Goal: Information Seeking & Learning: Understand process/instructions

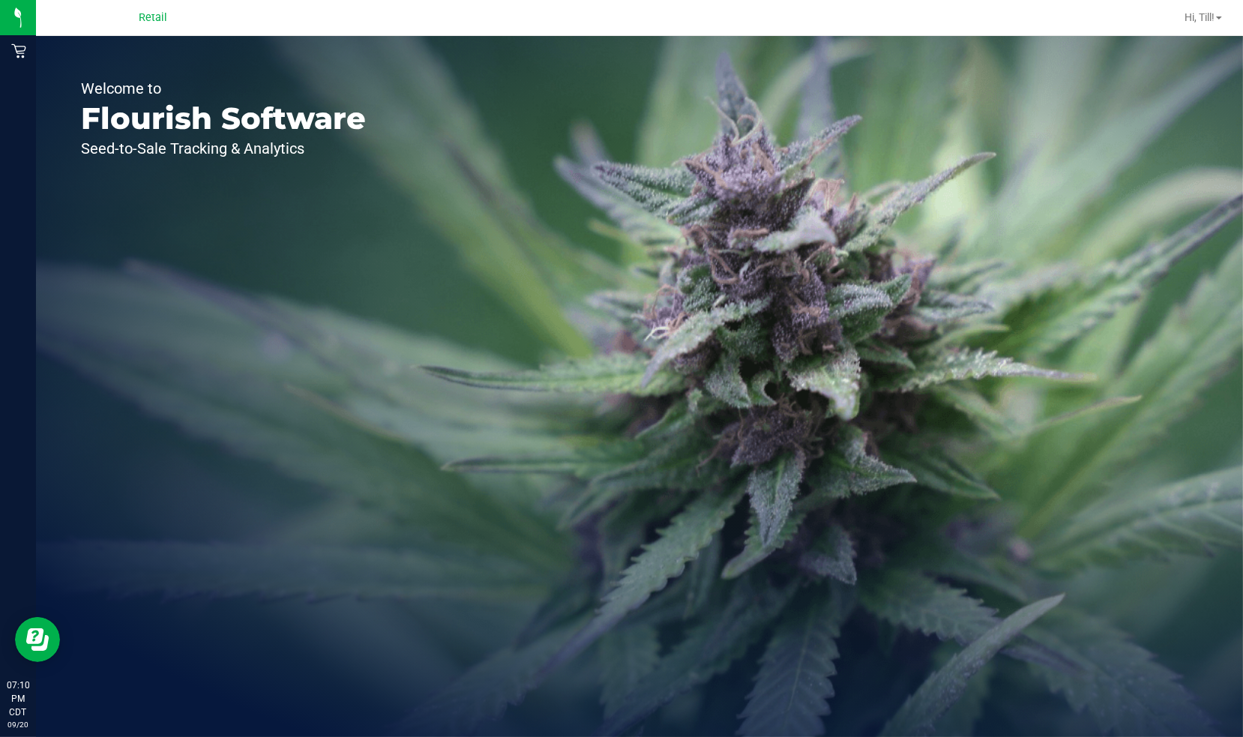
click at [28, 638] on icon "Open Resource Center" at bounding box center [34, 635] width 17 height 16
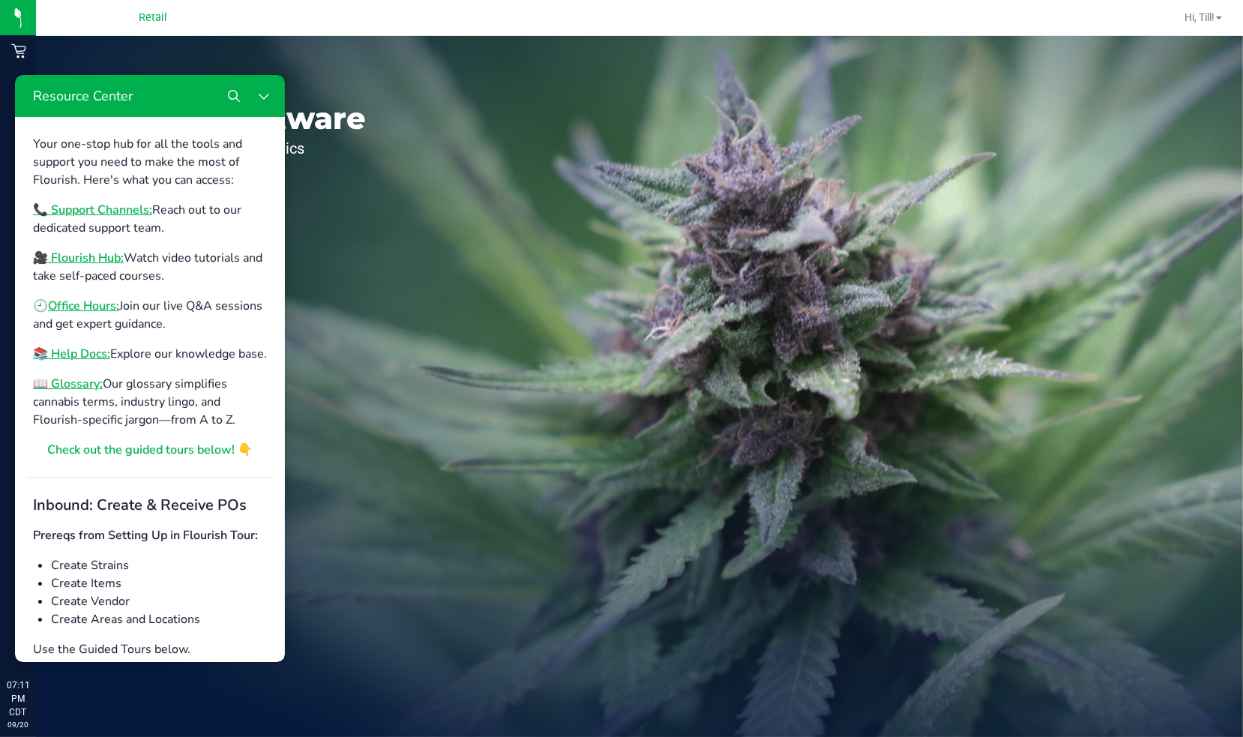
click at [88, 256] on b "🎥 Flourish Hub:" at bounding box center [78, 257] width 91 height 16
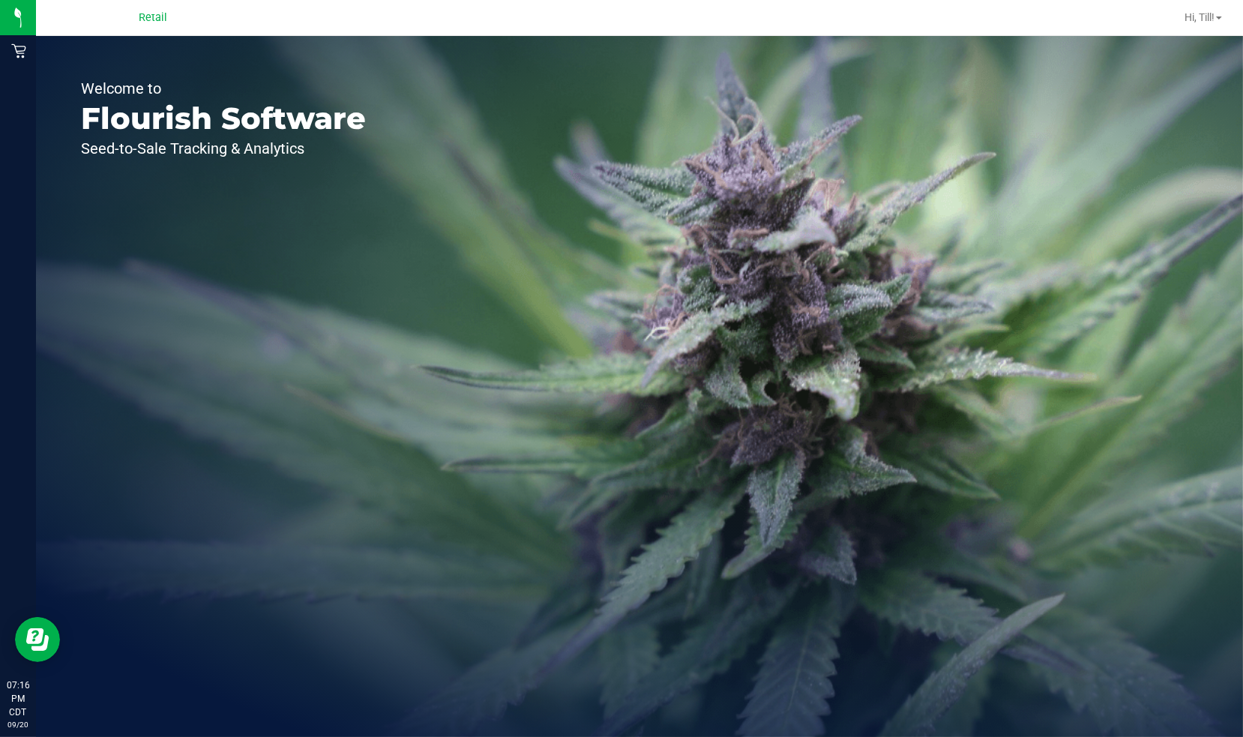
click at [24, 645] on button "Open Resource Center" at bounding box center [37, 638] width 45 height 45
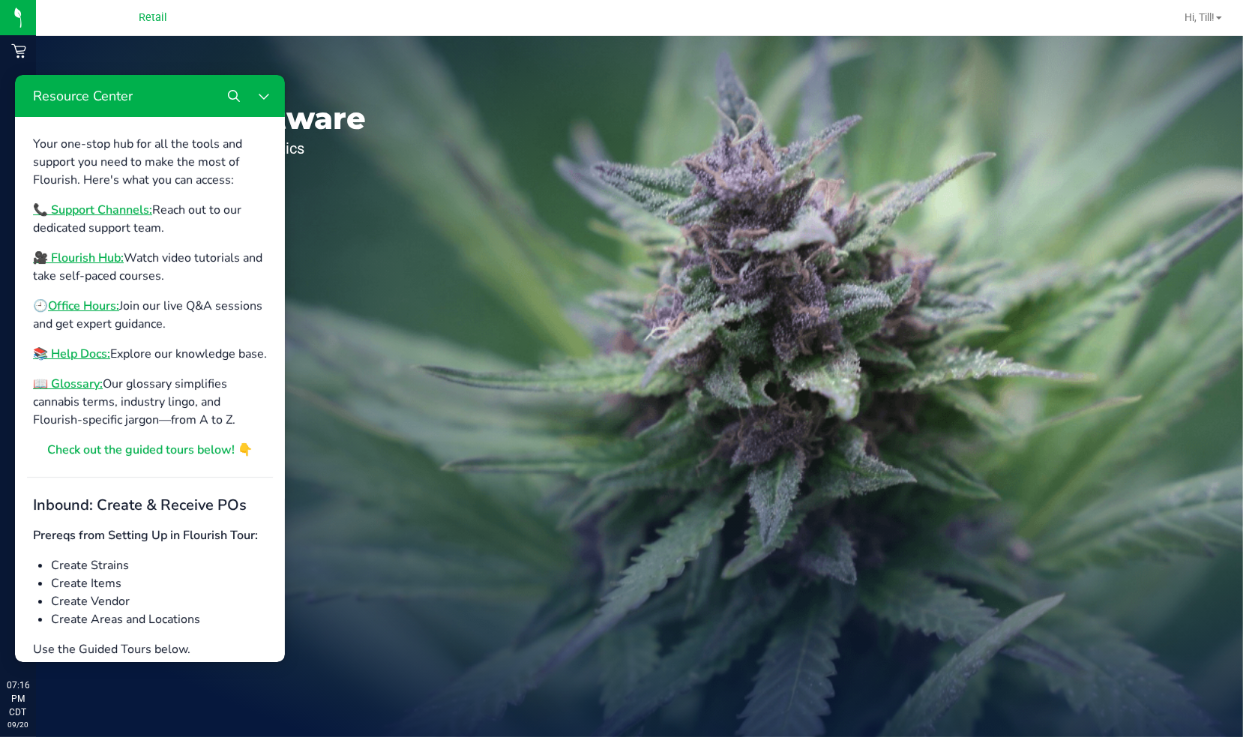
click at [106, 334] on div "Your one-stop hub for all the tools and support you need to make the most of Fl…" at bounding box center [150, 296] width 234 height 324
click at [82, 355] on b "📚 Help Docs:" at bounding box center [71, 353] width 77 height 16
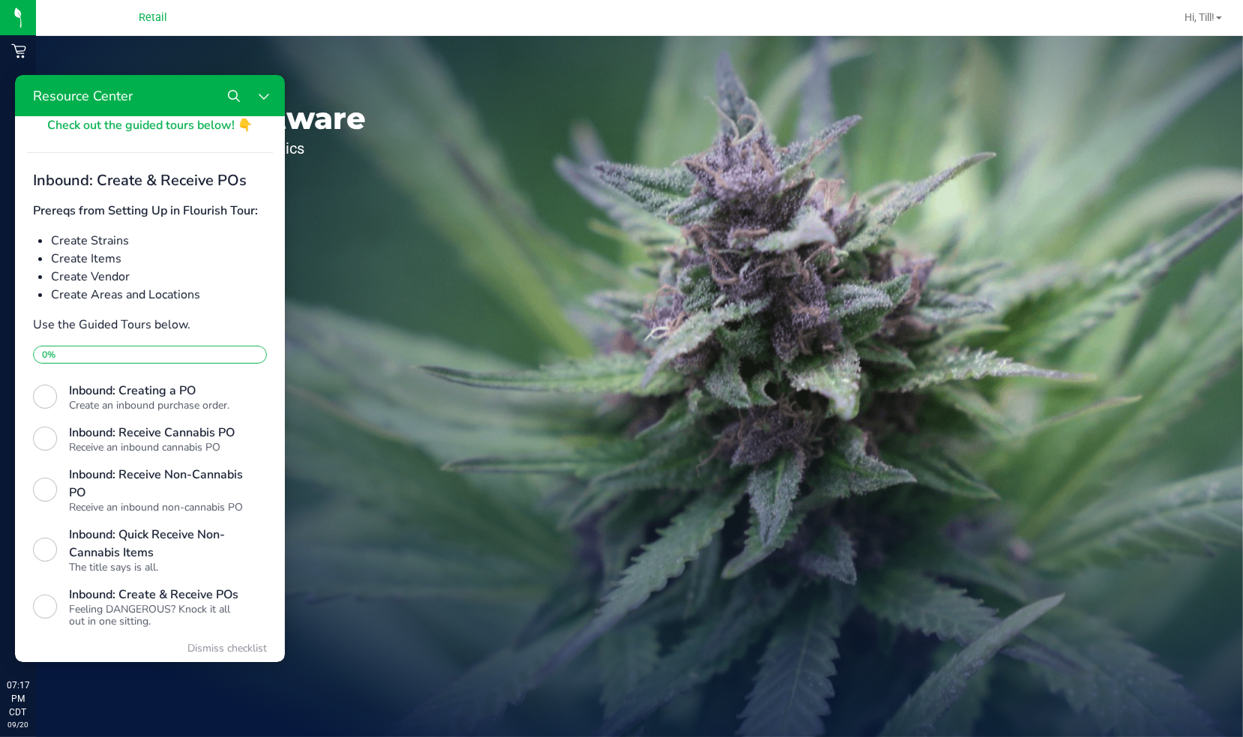
scroll to position [327, 0]
click at [52, 447] on div "Resource Center" at bounding box center [45, 435] width 24 height 24
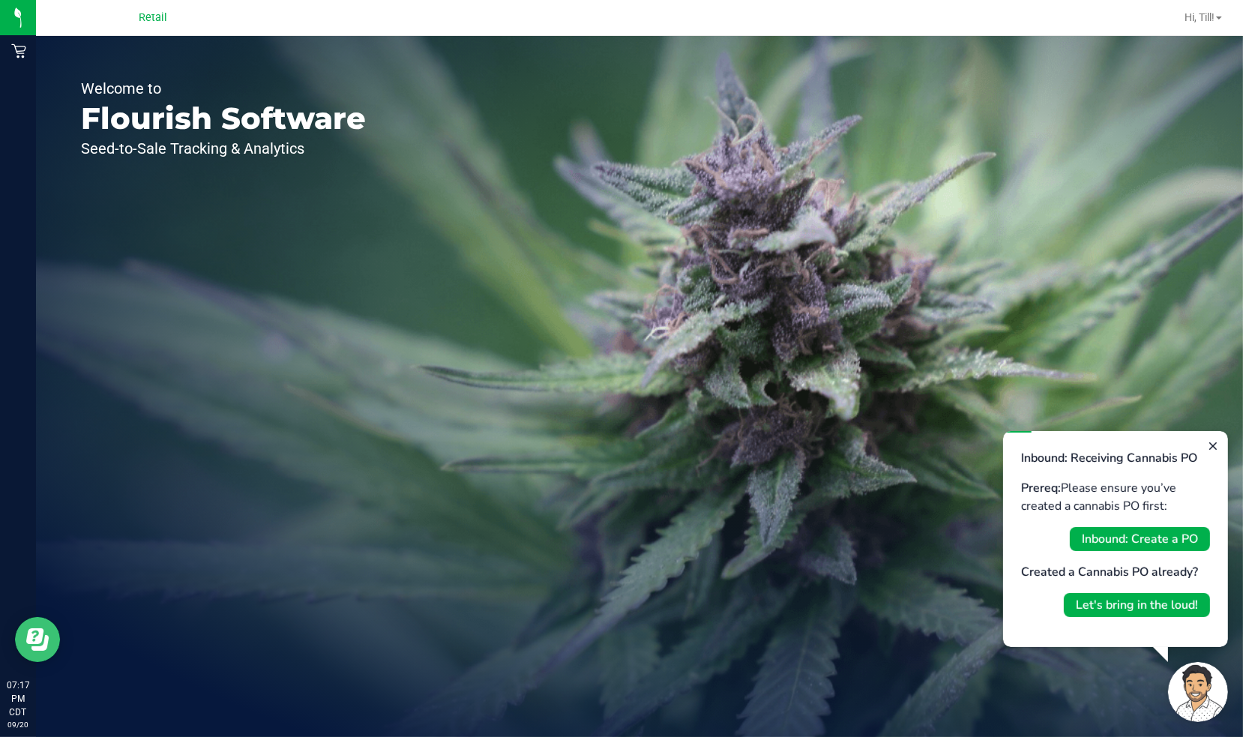
scroll to position [0, 0]
click at [1174, 531] on div "Inbound: Create a PO" at bounding box center [1139, 538] width 116 height 18
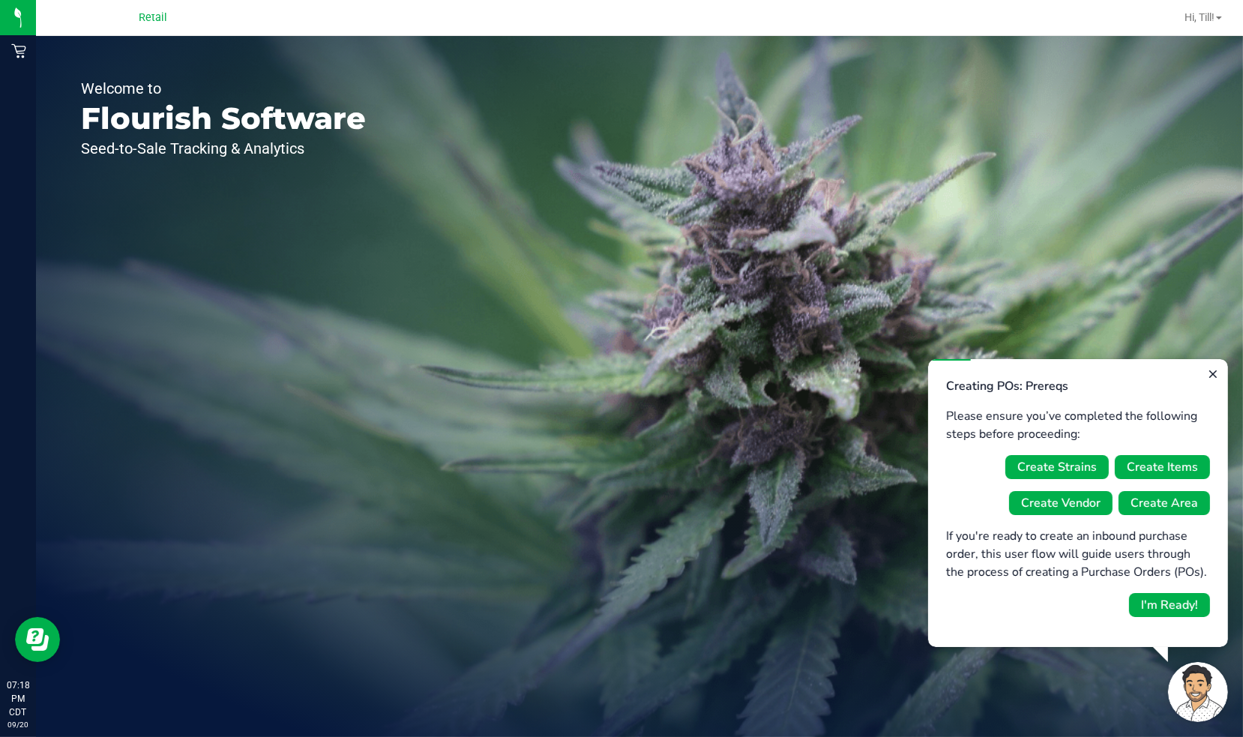
click at [1162, 459] on div "Create Items" at bounding box center [1161, 466] width 71 height 18
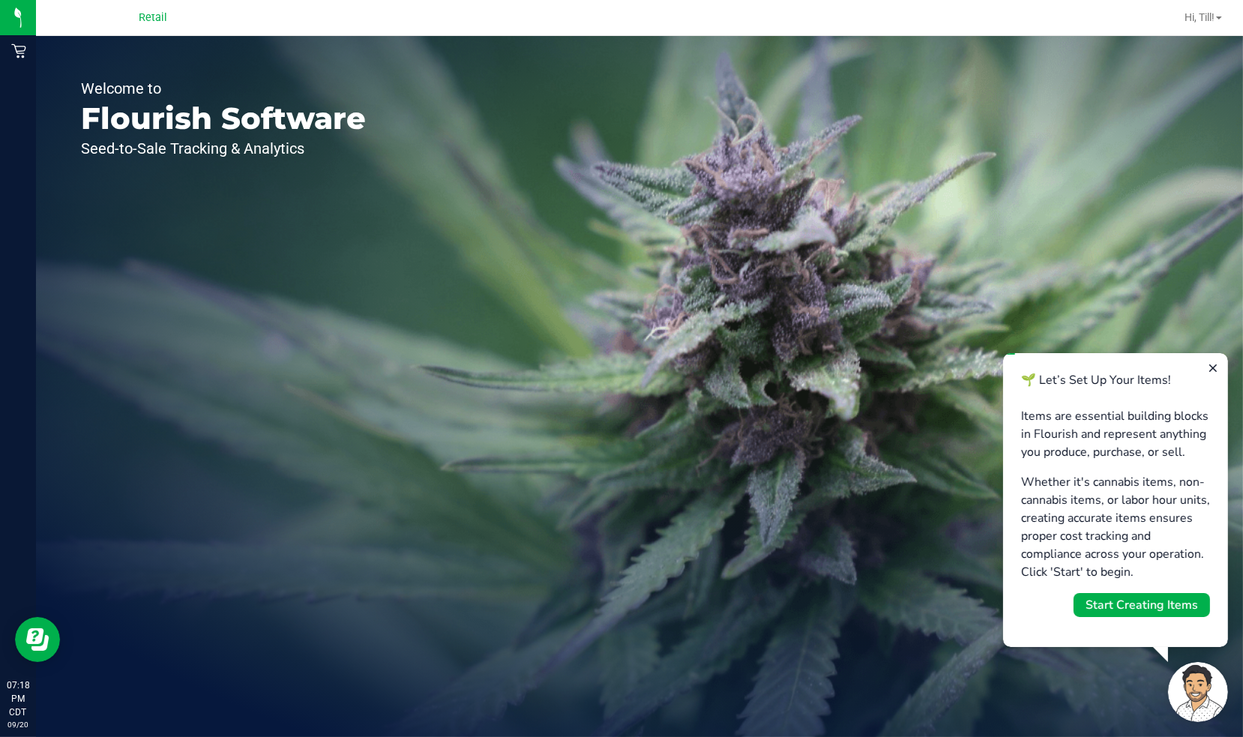
click at [1159, 603] on div "Start Creating Items" at bounding box center [1141, 604] width 112 height 18
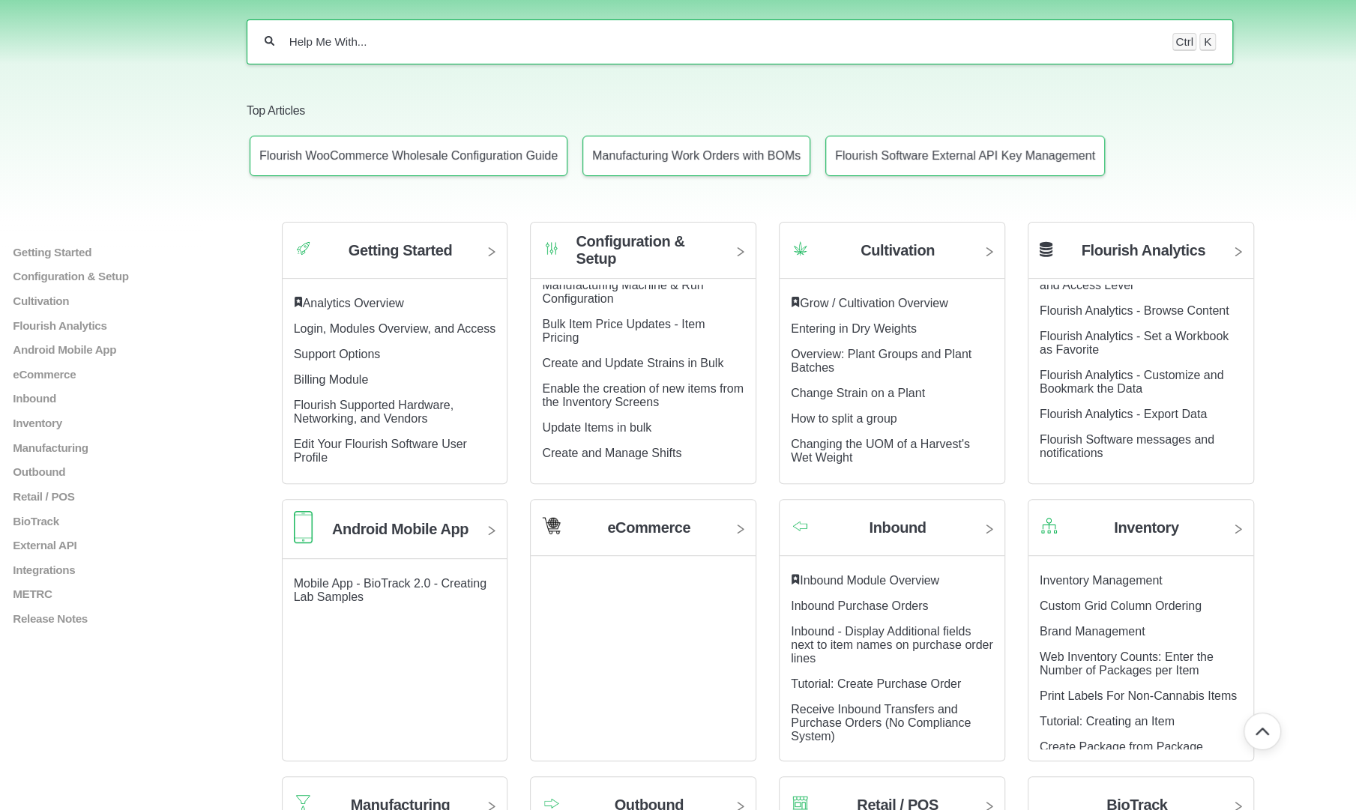
scroll to position [153, 0]
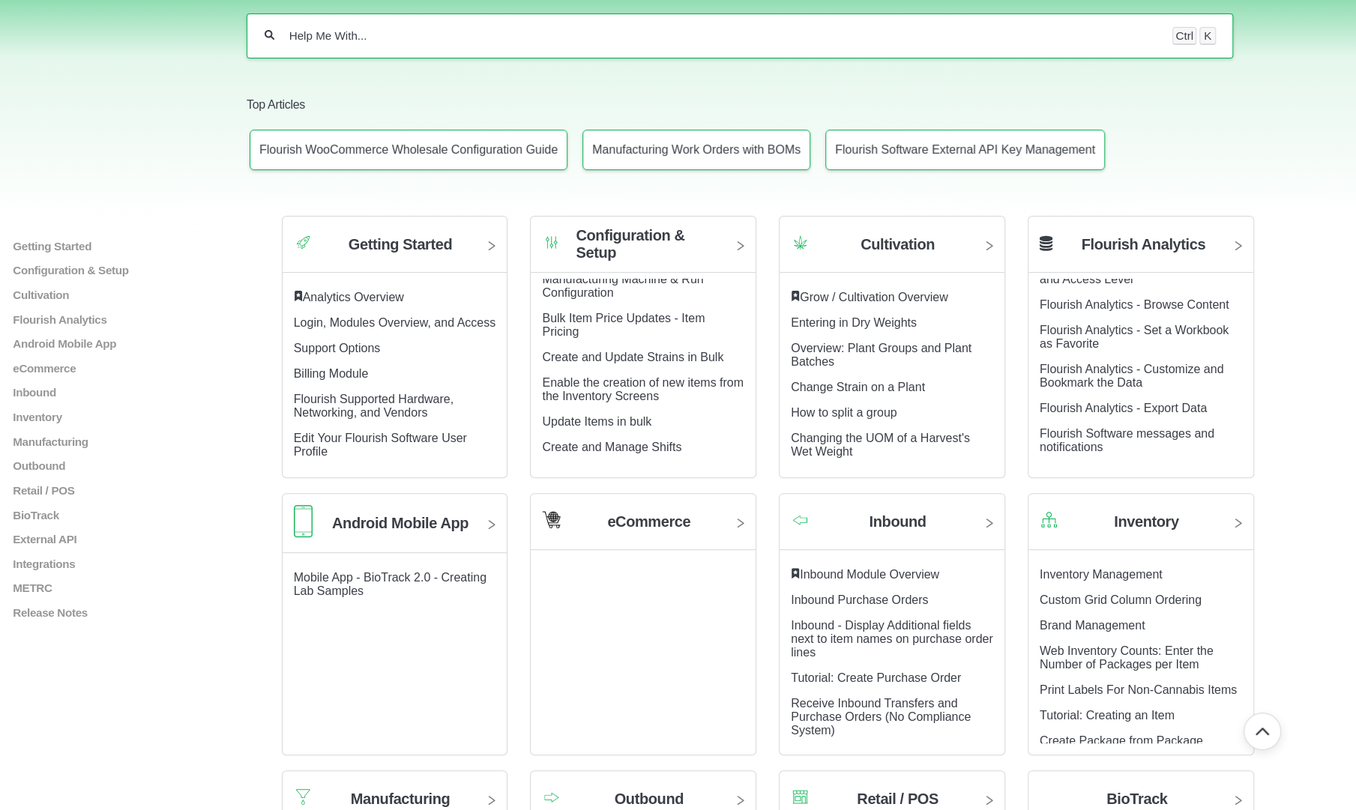
click at [896, 525] on link "Inbound" at bounding box center [891, 527] width 225 height 45
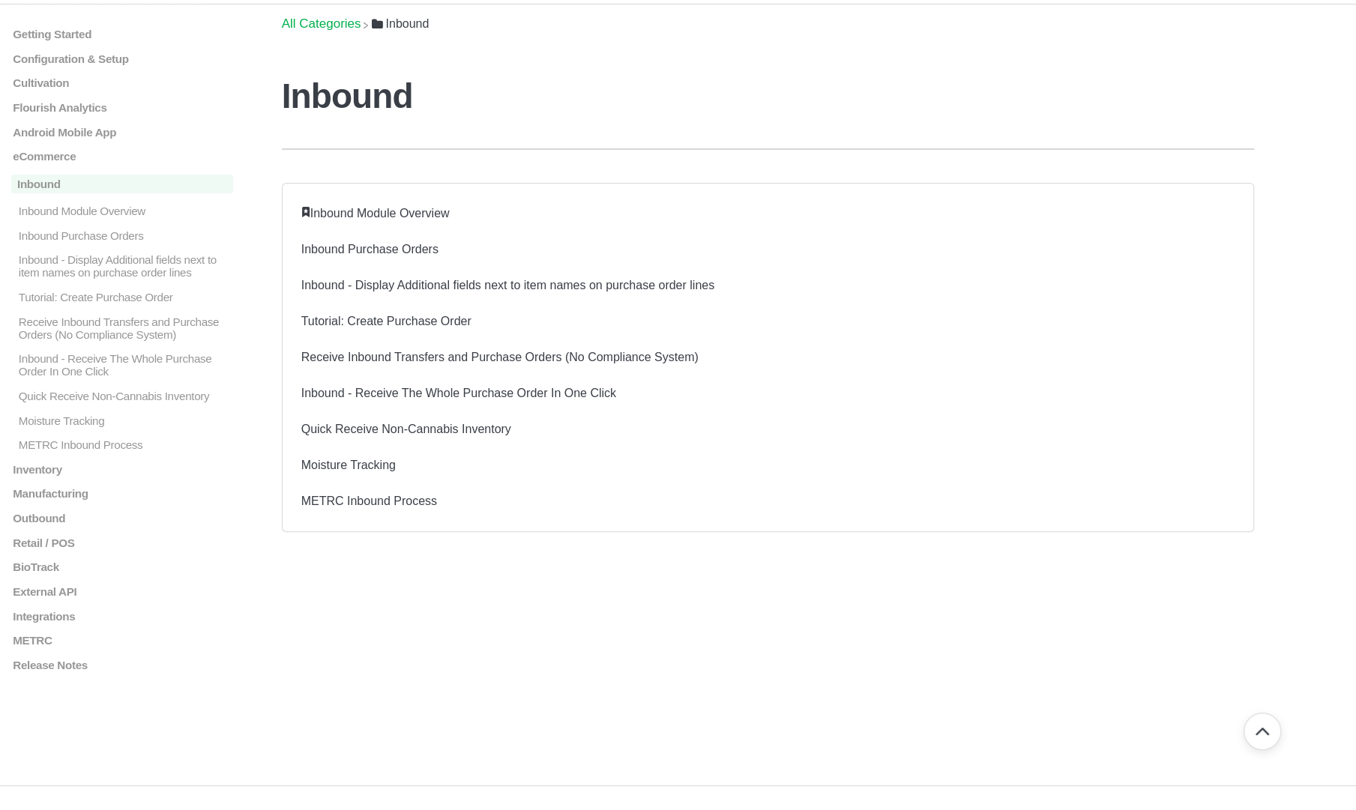
scroll to position [98, 0]
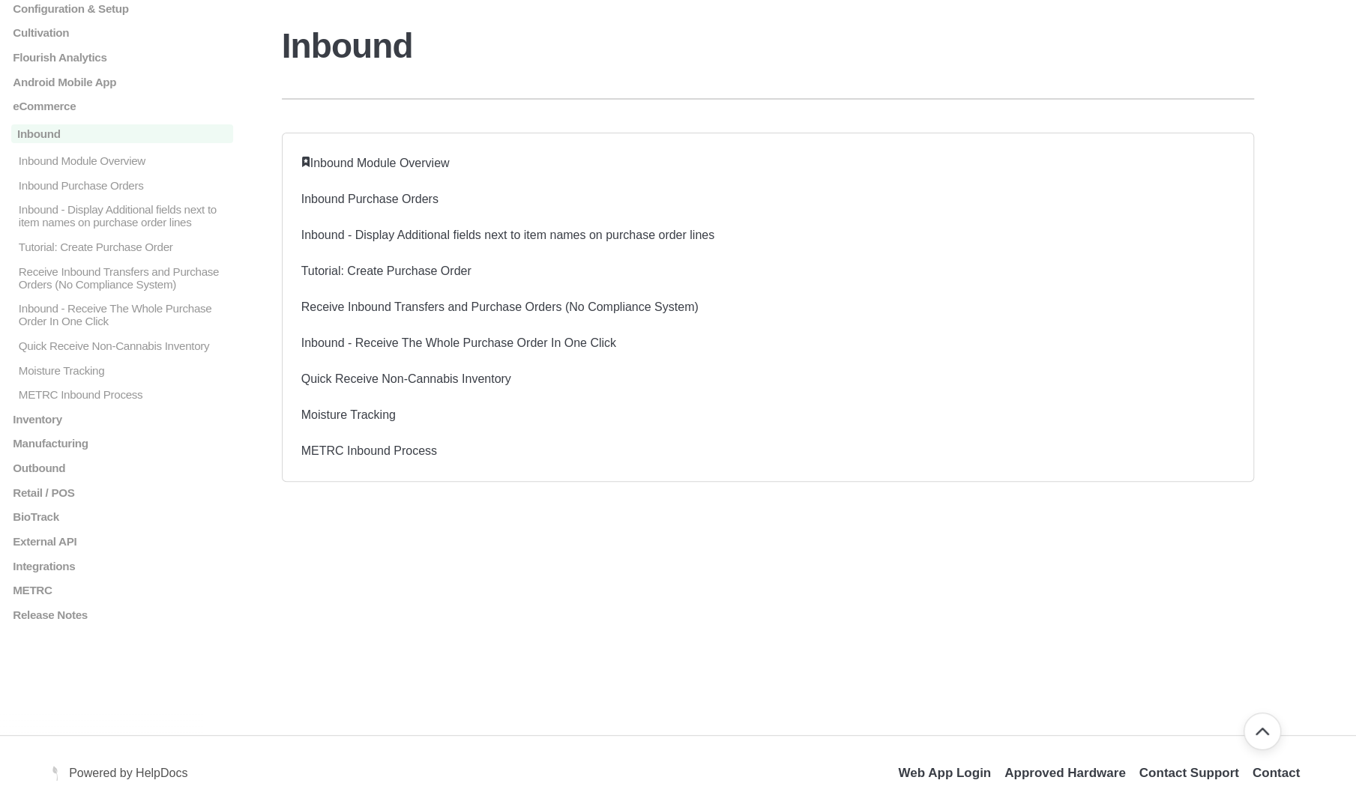
click at [1191, 772] on link "Contact Support" at bounding box center [1189, 773] width 100 height 14
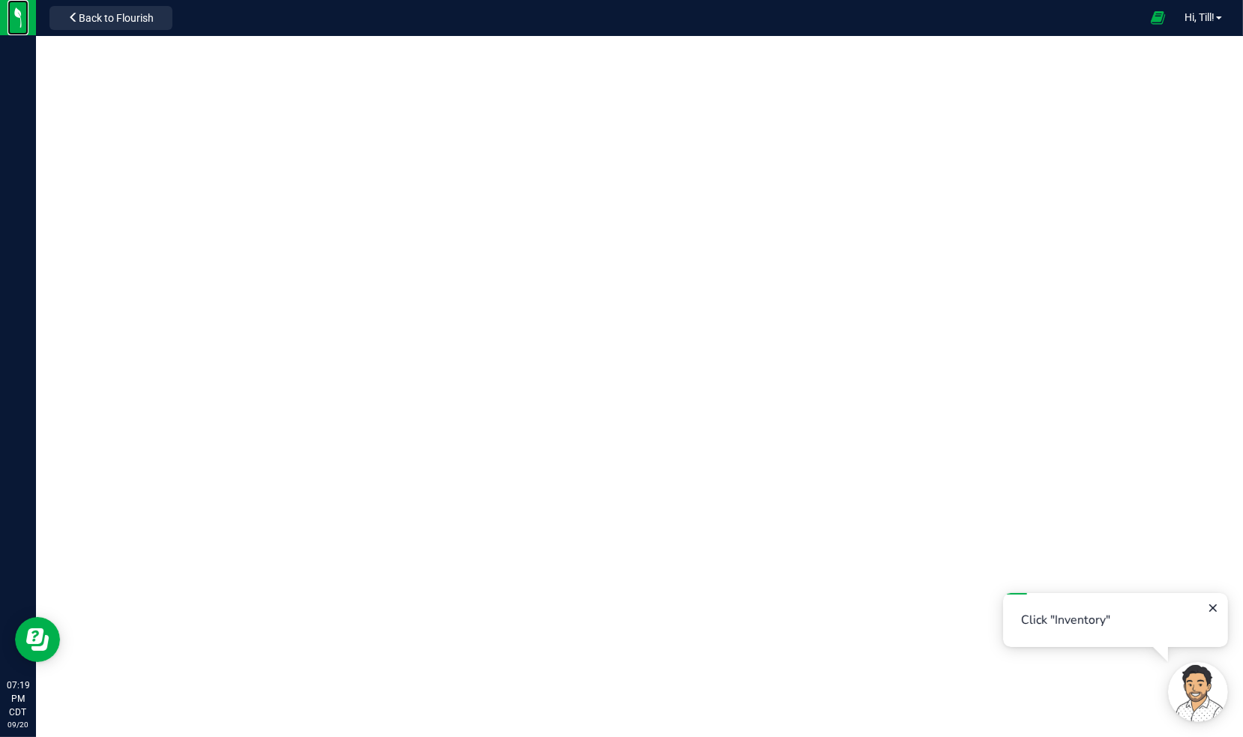
click at [0, 0] on img at bounding box center [0, 0] width 0 height 0
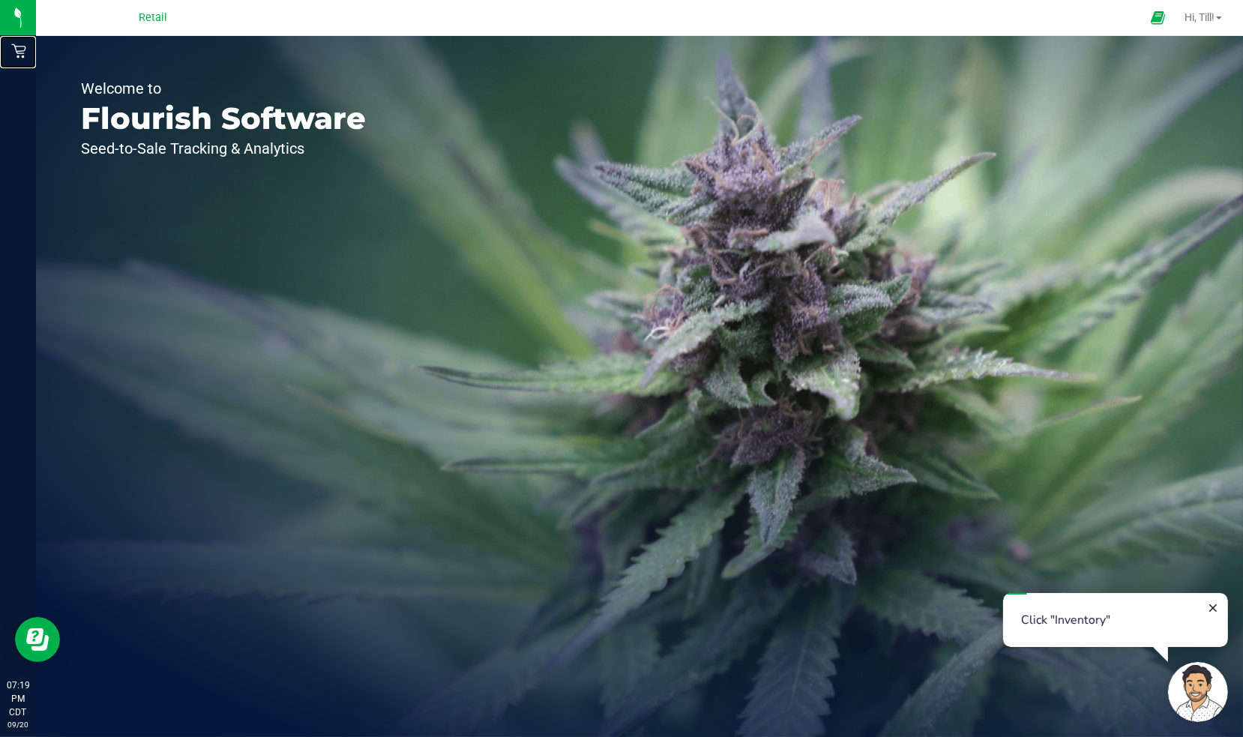
click at [0, 0] on p "Retail" at bounding box center [0, 0] width 0 height 0
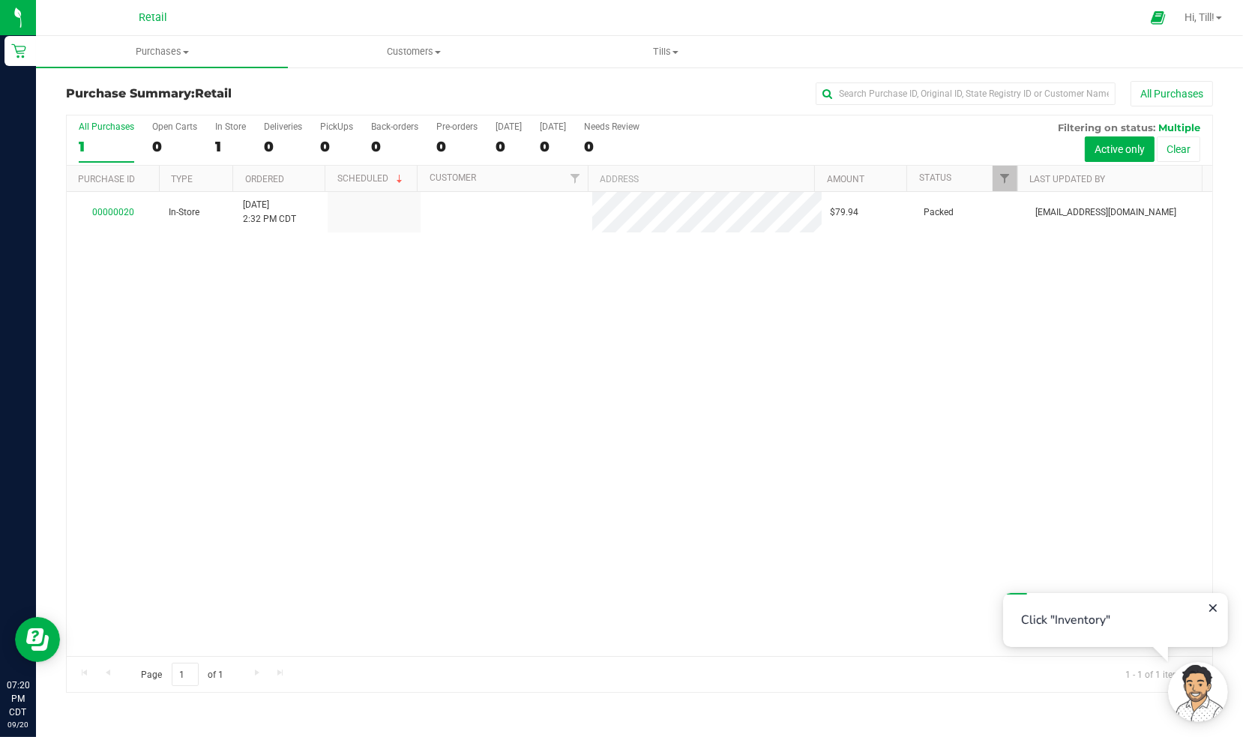
click at [233, 365] on div "00000020 In-Store [DATE] 2:32 PM CDT $79.94 Packed [EMAIL_ADDRESS][DOMAIN_NAME]" at bounding box center [639, 424] width 1145 height 464
click at [1162, 9] on span at bounding box center [1158, 17] width 34 height 29
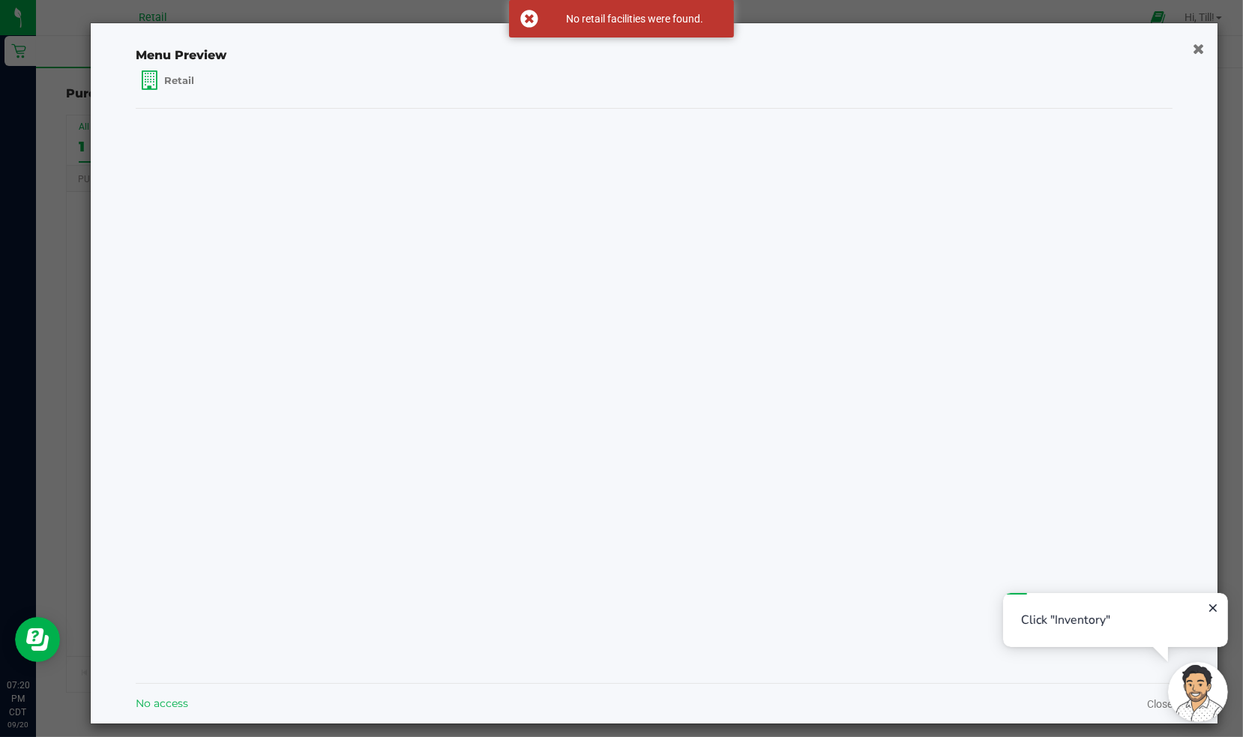
click at [169, 75] on span "Retail" at bounding box center [179, 80] width 30 height 14
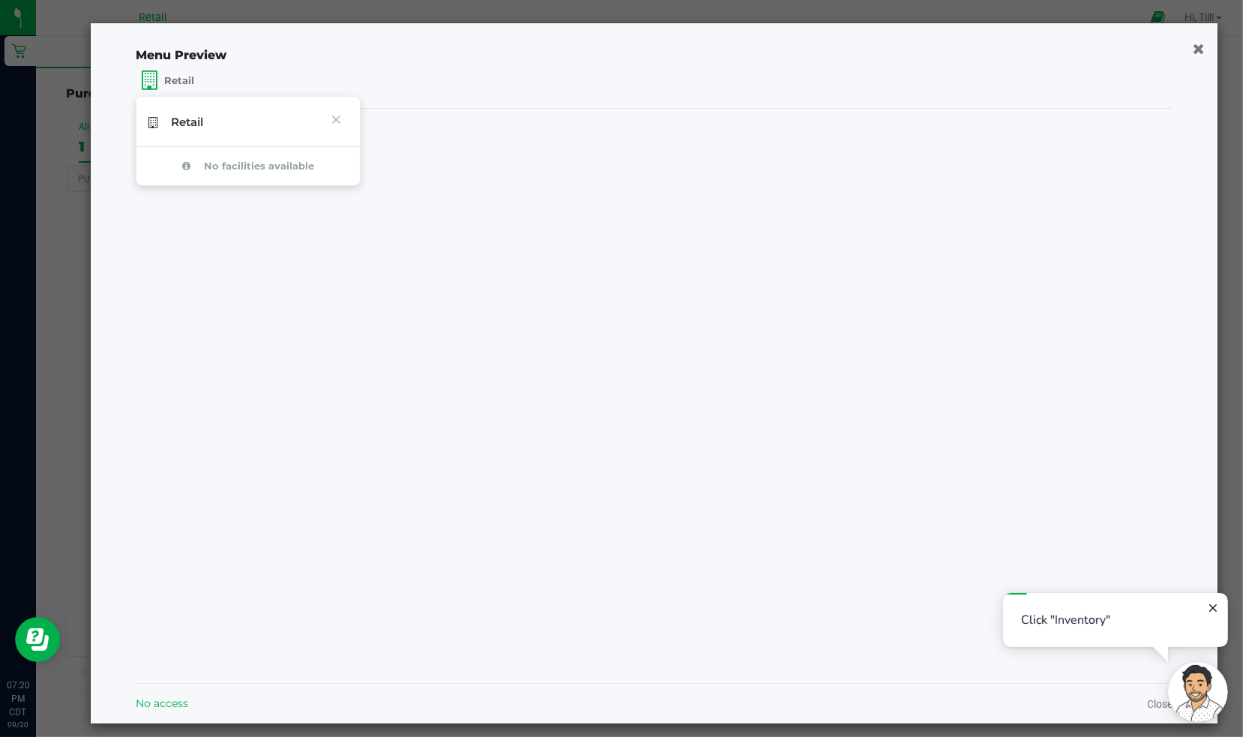
click at [221, 126] on div "Retail" at bounding box center [247, 122] width 223 height 50
click at [282, 191] on div at bounding box center [654, 395] width 1037 height 549
click at [1193, 48] on icon "button" at bounding box center [1198, 48] width 11 height 15
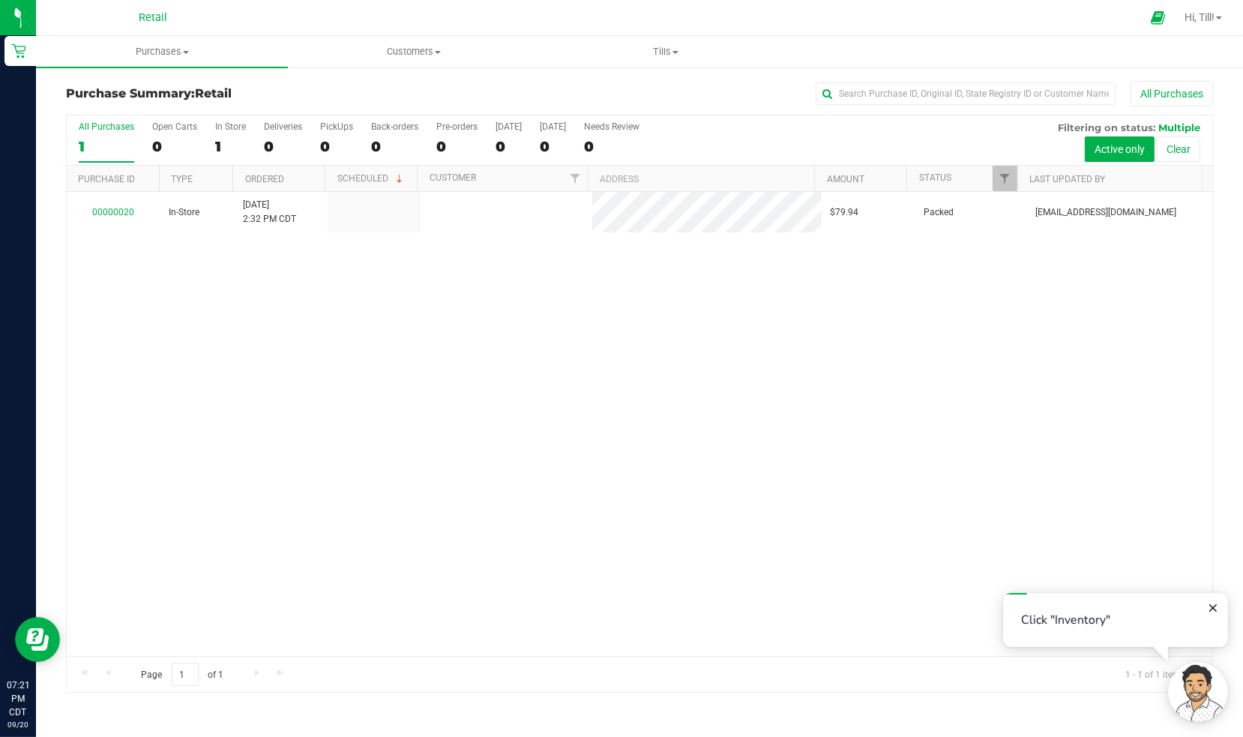
click at [1216, 606] on icon "Close guide" at bounding box center [1212, 607] width 12 height 12
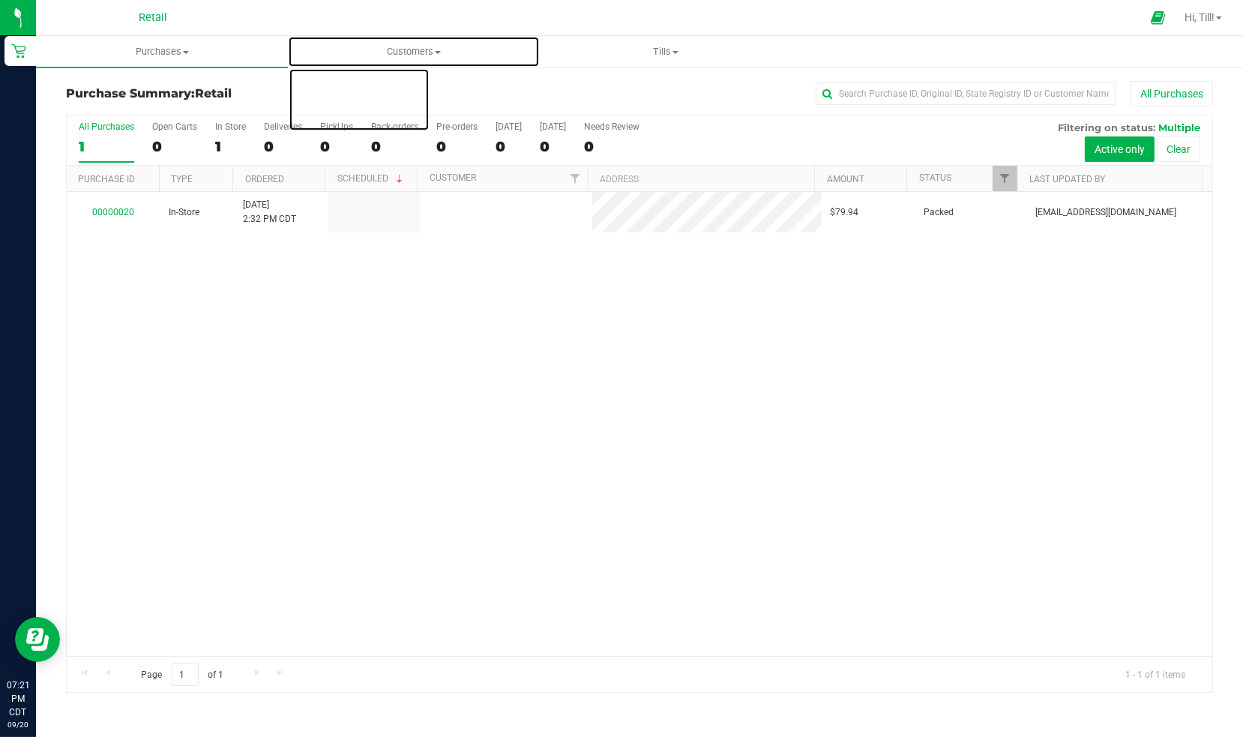
click at [416, 41] on uib-tab-heading "Customers All customers Add a new customer" at bounding box center [414, 52] width 250 height 30
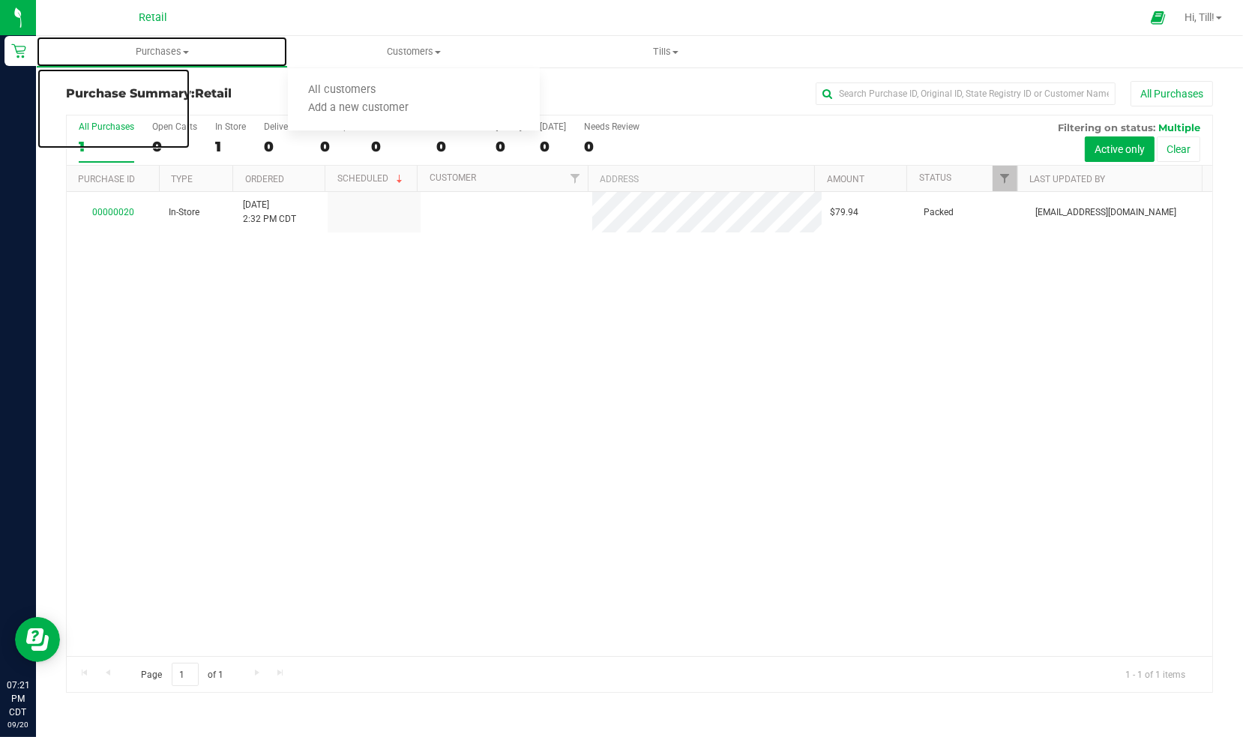
click at [44, 37] on uib-tab-heading "Purchases Summary of purchases Fulfillment All purchases" at bounding box center [162, 52] width 250 height 30
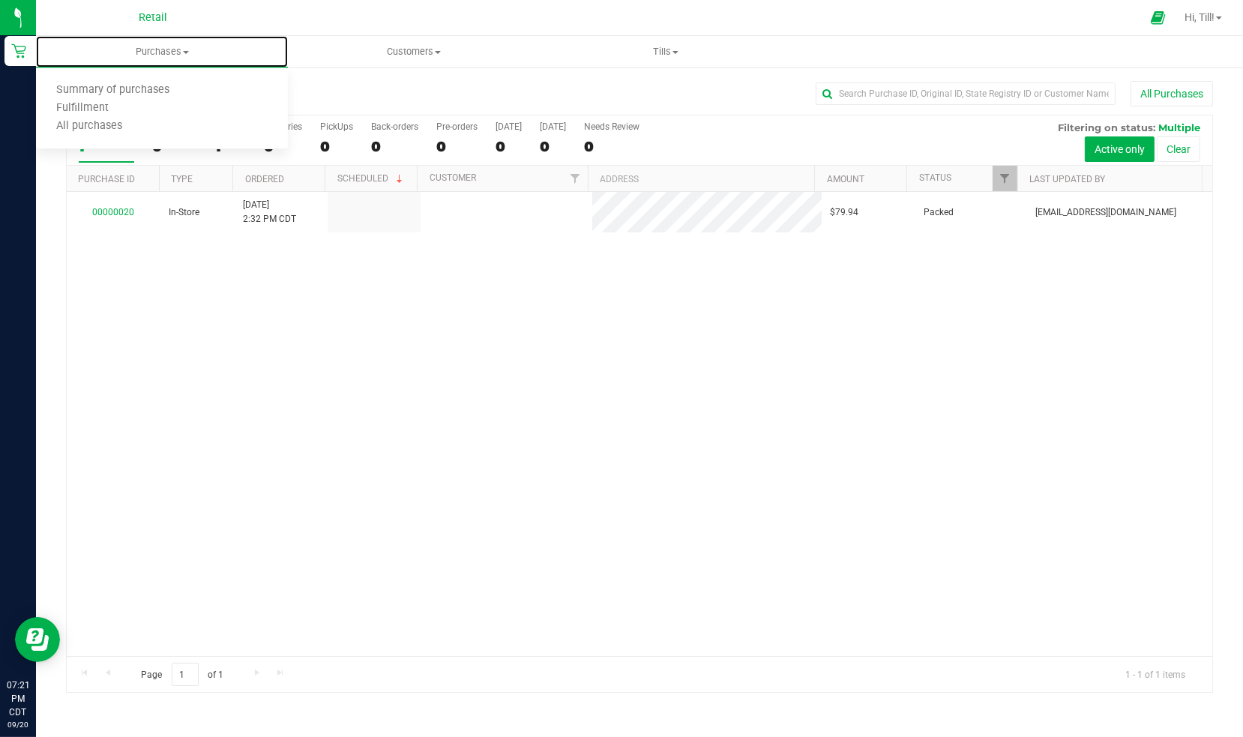
click at [0, 0] on img at bounding box center [0, 0] width 0 height 0
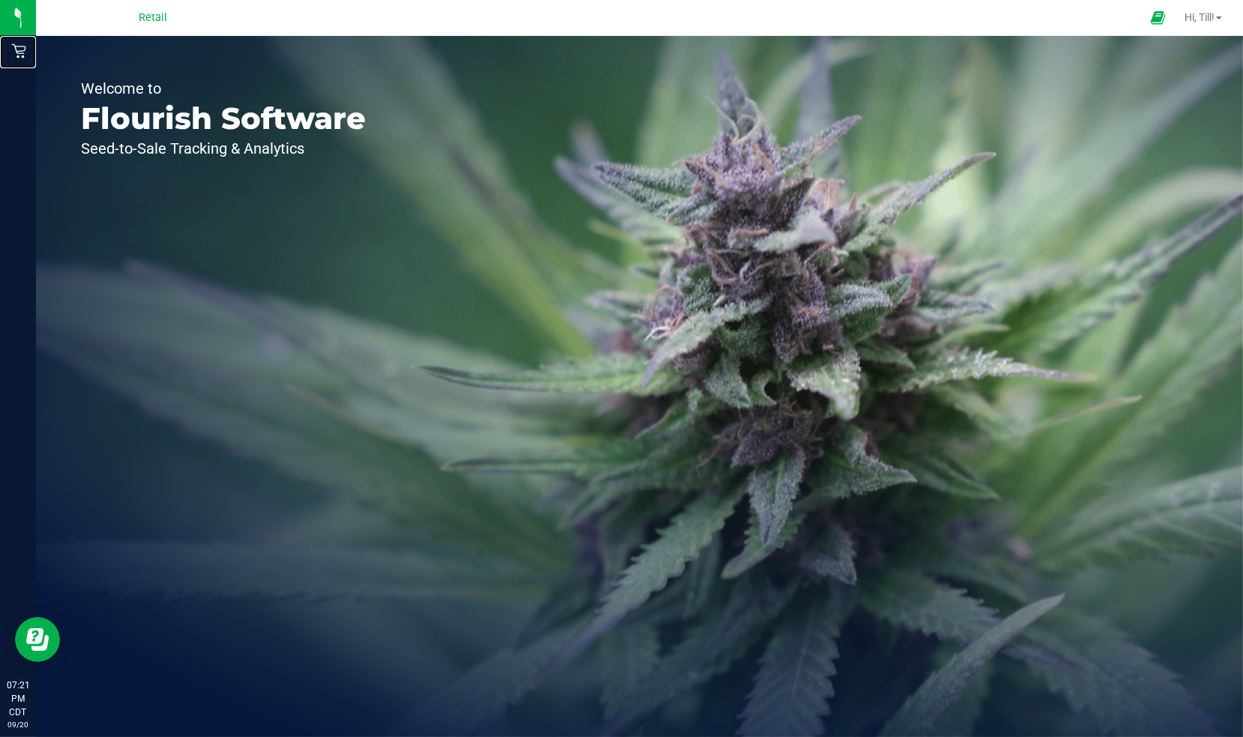
click at [36, 63] on div "Retail" at bounding box center [19, 51] width 31 height 30
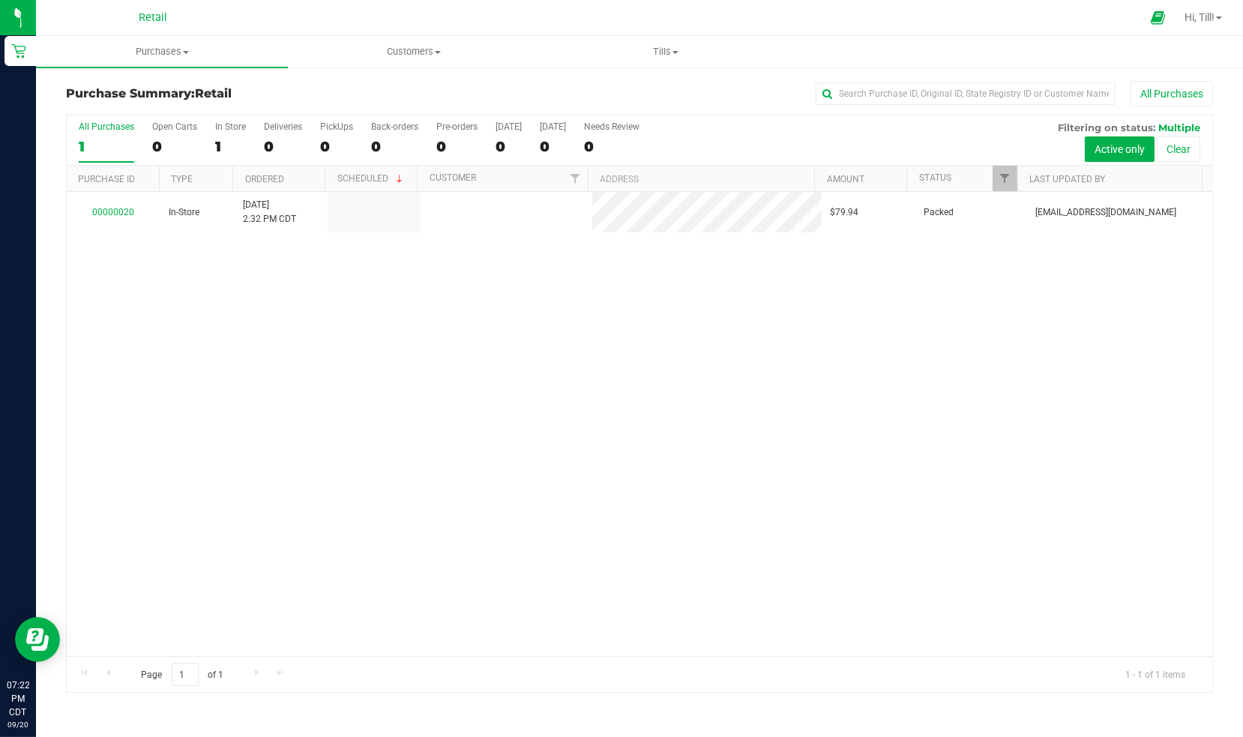
click at [1187, 13] on span "Hi, Till!" at bounding box center [1199, 17] width 30 height 12
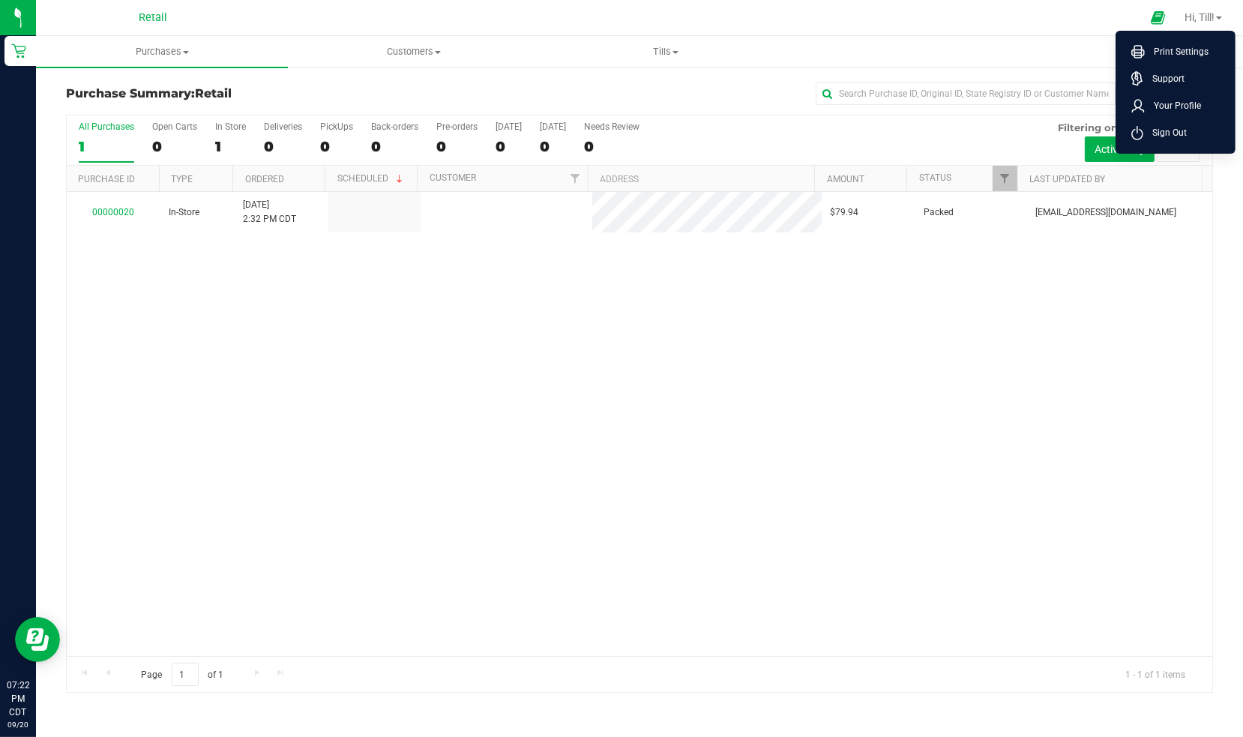
click at [660, 398] on div "00000020 In-Store 8/5/2025 2:32 PM CDT $79.94 Packed firstlighteda@outlook.com" at bounding box center [639, 424] width 1145 height 464
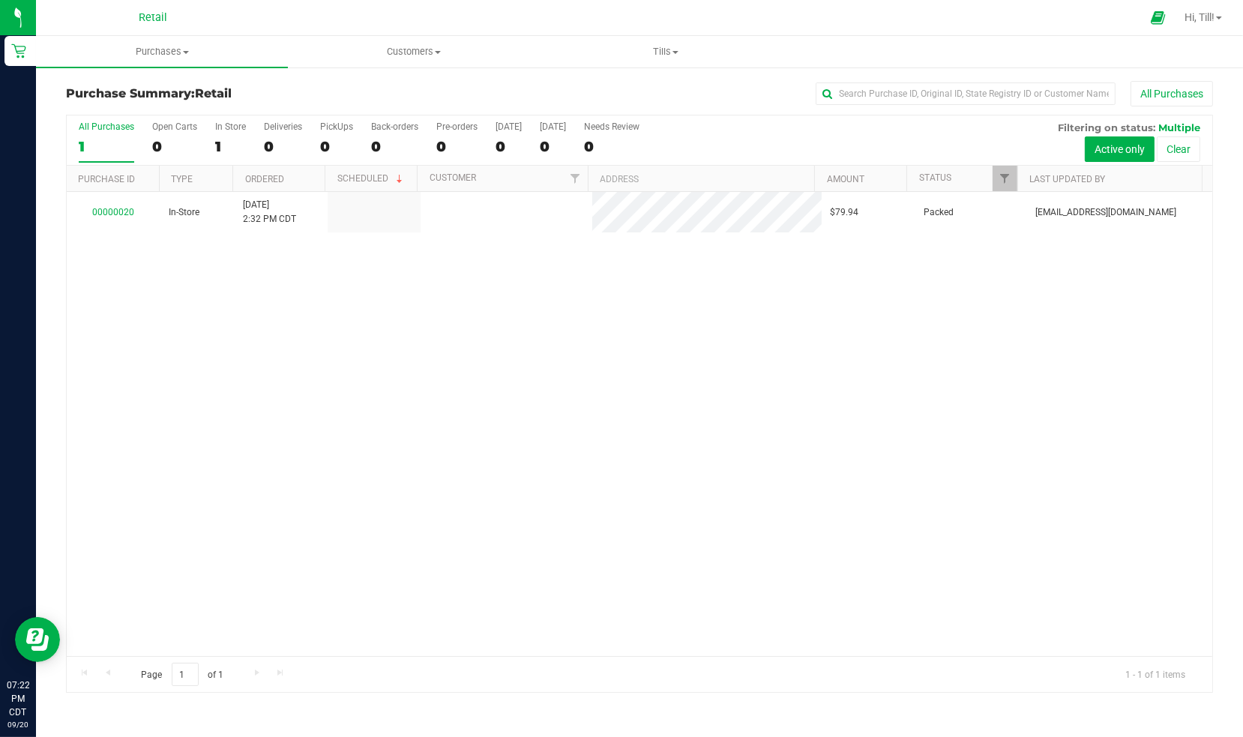
click at [116, 320] on div "00000020 In-Store 8/5/2025 2:32 PM CDT $79.94 Packed firstlighteda@outlook.com" at bounding box center [639, 424] width 1145 height 464
click at [13, 48] on icon at bounding box center [18, 50] width 15 height 15
